Goal: Task Accomplishment & Management: Complete application form

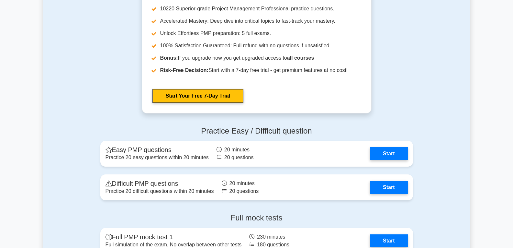
scroll to position [1781, 0]
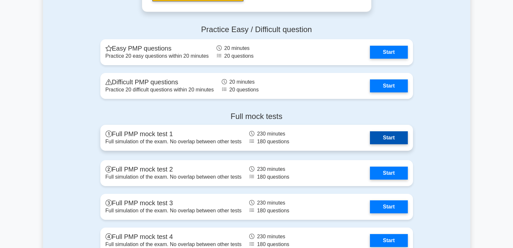
click at [372, 140] on link "Start" at bounding box center [389, 137] width 38 height 13
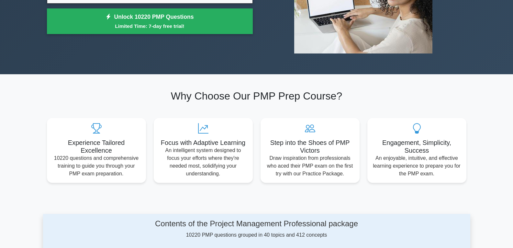
scroll to position [0, 0]
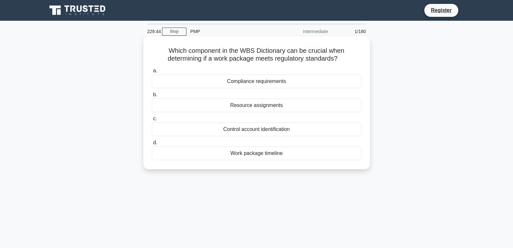
click at [245, 82] on div "Compliance requirements" at bounding box center [257, 81] width 210 height 14
click at [152, 73] on input "a. Compliance requirements" at bounding box center [152, 71] width 0 height 4
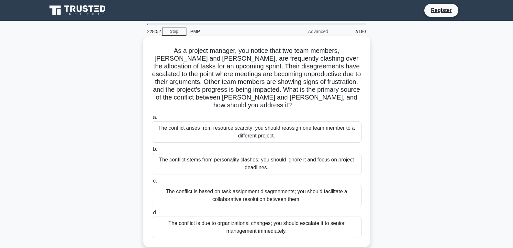
click at [236, 186] on div "The conflict is based on task assignment disagreements; you should facilitate a…" at bounding box center [257, 195] width 210 height 21
click at [152, 183] on input "c. The conflict is based on task assignment disagreements; you should facilitat…" at bounding box center [152, 181] width 0 height 4
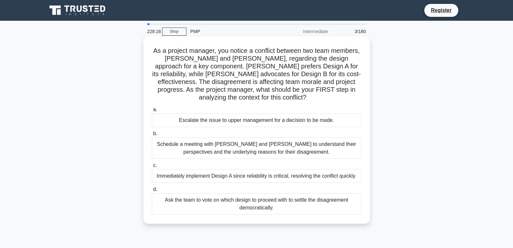
click at [246, 151] on div "Schedule a meeting with [PERSON_NAME] and [PERSON_NAME] to understand their per…" at bounding box center [257, 147] width 210 height 21
click at [152, 136] on input "b. Schedule a meeting with [PERSON_NAME] and [PERSON_NAME] to understand their …" at bounding box center [152, 133] width 0 height 4
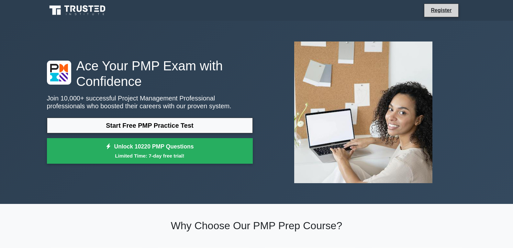
click at [427, 13] on li "Register" at bounding box center [441, 11] width 34 height 14
click at [446, 11] on link "Register" at bounding box center [441, 10] width 28 height 8
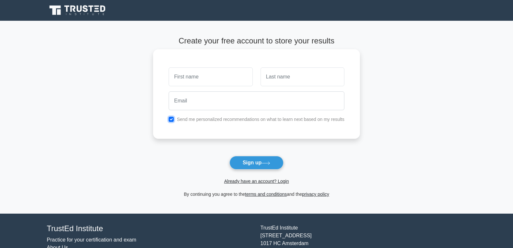
click at [170, 121] on input "checkbox" at bounding box center [171, 119] width 5 height 5
checkbox input "false"
click at [256, 180] on link "Already have an account? Login" at bounding box center [256, 180] width 65 height 5
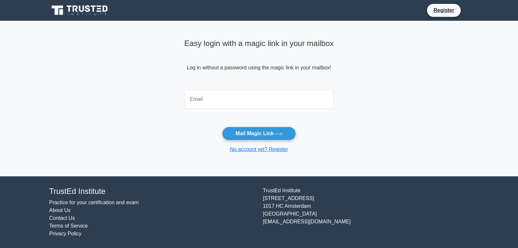
click at [208, 102] on input "email" at bounding box center [259, 99] width 150 height 19
type input "hakimelmahdy@yahoo.com"
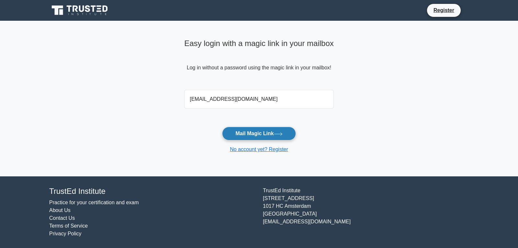
click at [247, 134] on button "Mail Magic Link" at bounding box center [259, 134] width 74 height 14
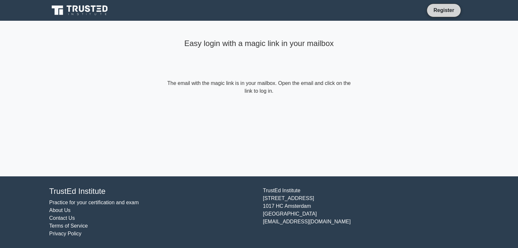
click at [440, 11] on link "Register" at bounding box center [444, 10] width 28 height 8
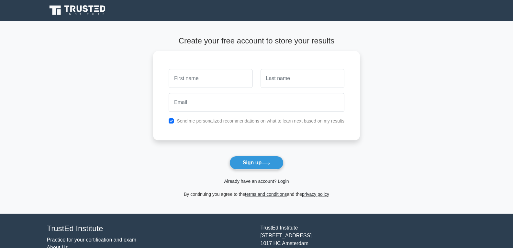
click at [259, 179] on link "Already have an account? Login" at bounding box center [256, 180] width 65 height 5
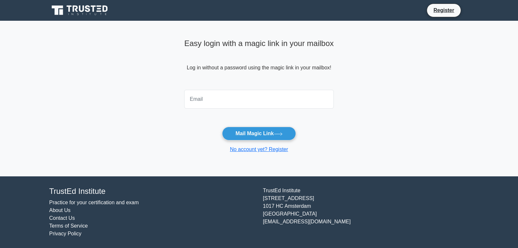
click at [215, 102] on input "email" at bounding box center [259, 99] width 150 height 19
click at [308, 97] on input "hakimelmahdy@yahoo.com" at bounding box center [259, 99] width 150 height 19
type input "hakimelmahdy@yahoo.com"
